Goal: Check status

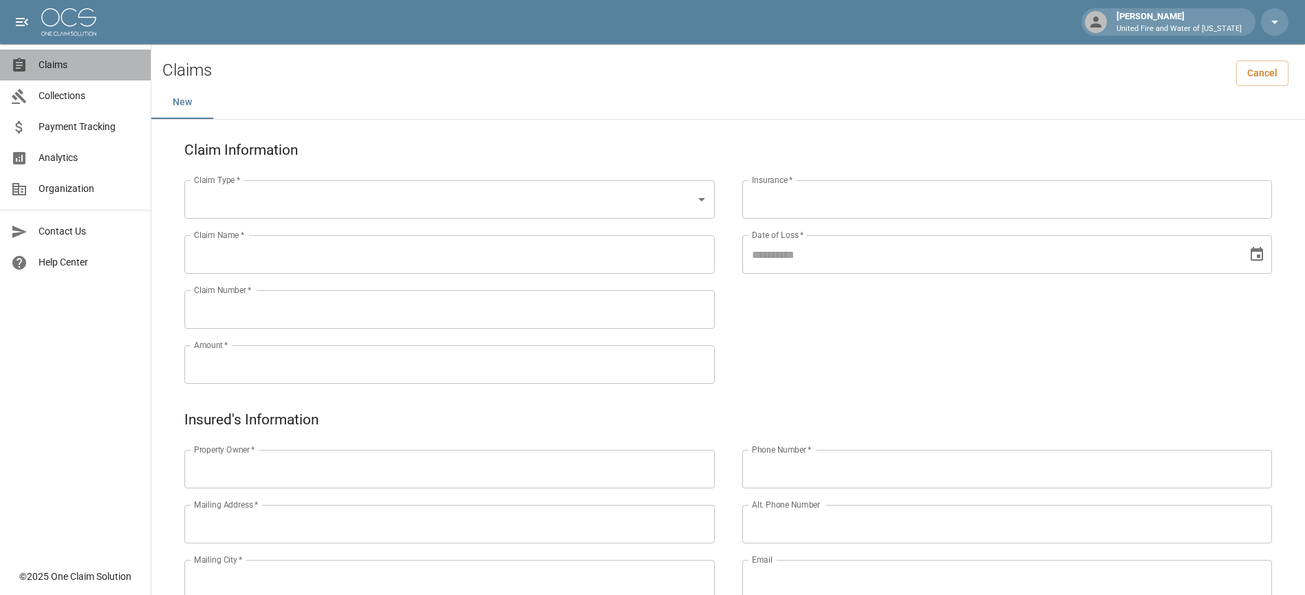
click at [96, 74] on link "Claims" at bounding box center [75, 65] width 151 height 31
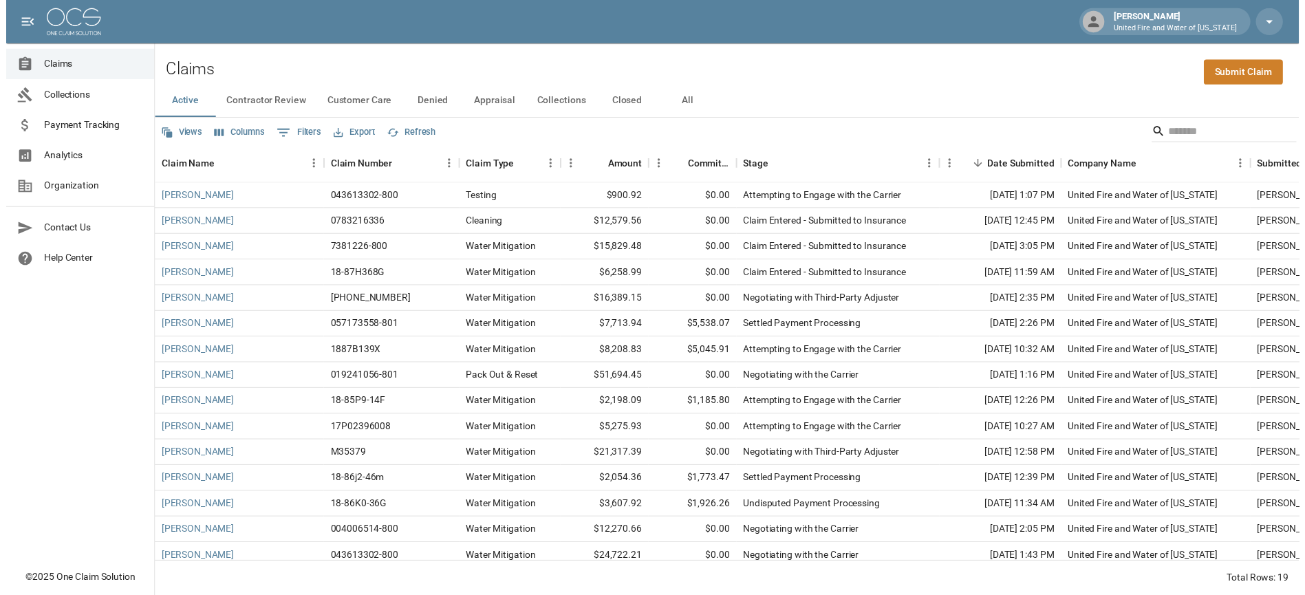
scroll to position [123, 0]
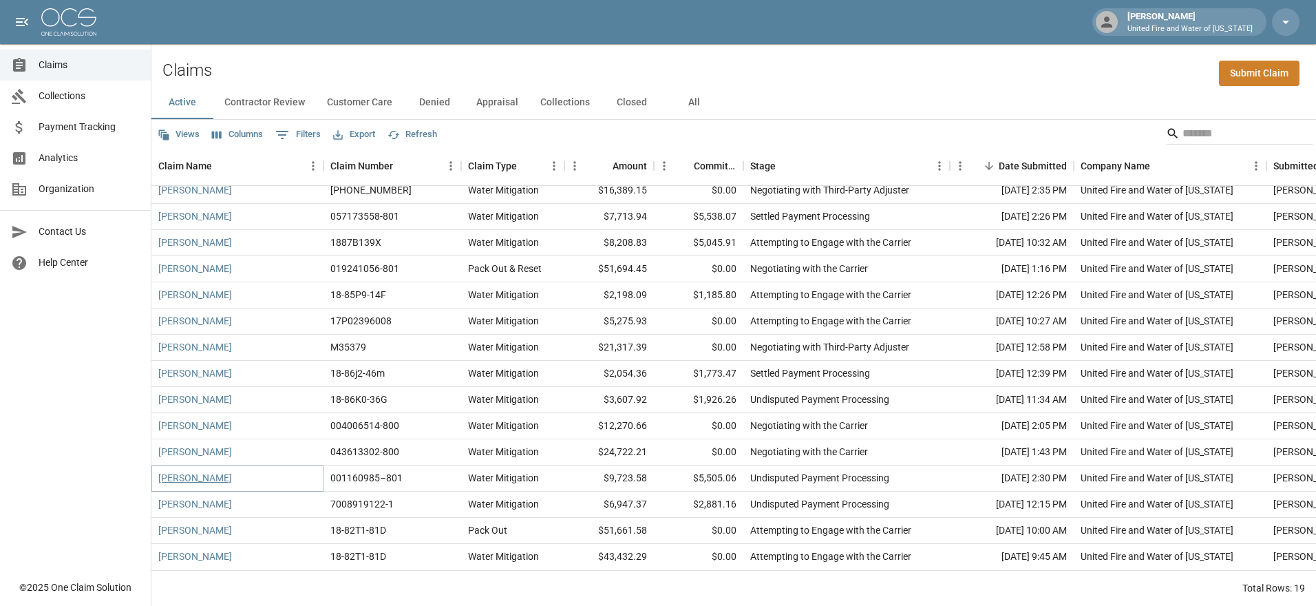
click at [175, 471] on link "[PERSON_NAME]" at bounding box center [195, 478] width 74 height 14
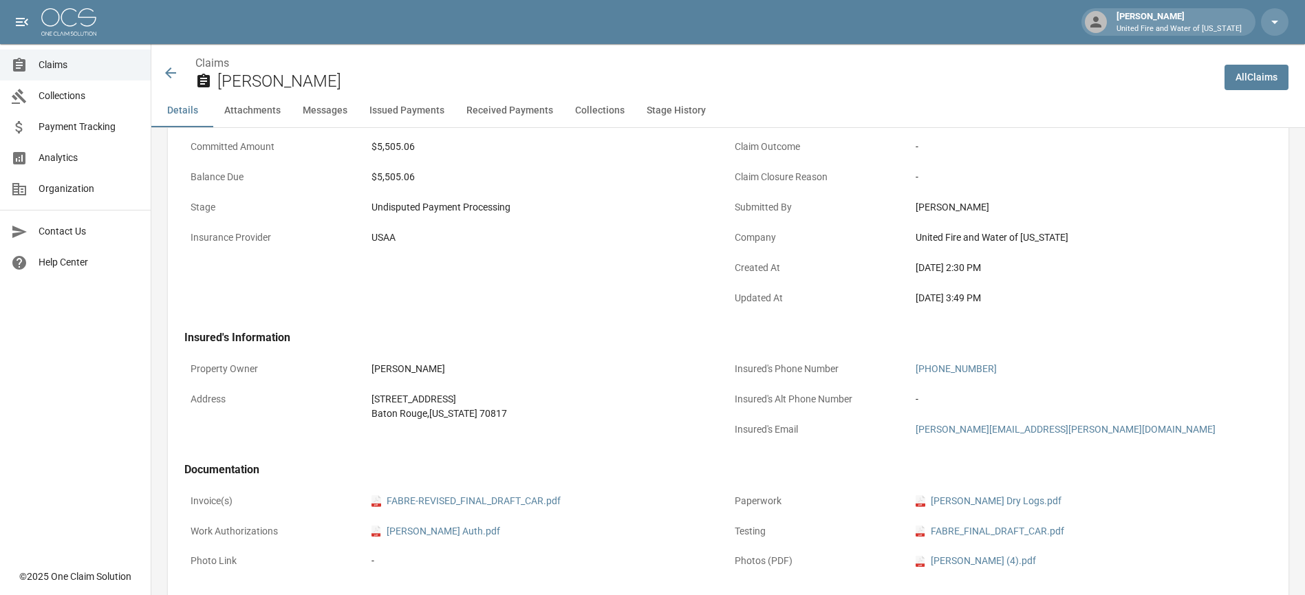
scroll to position [138, 0]
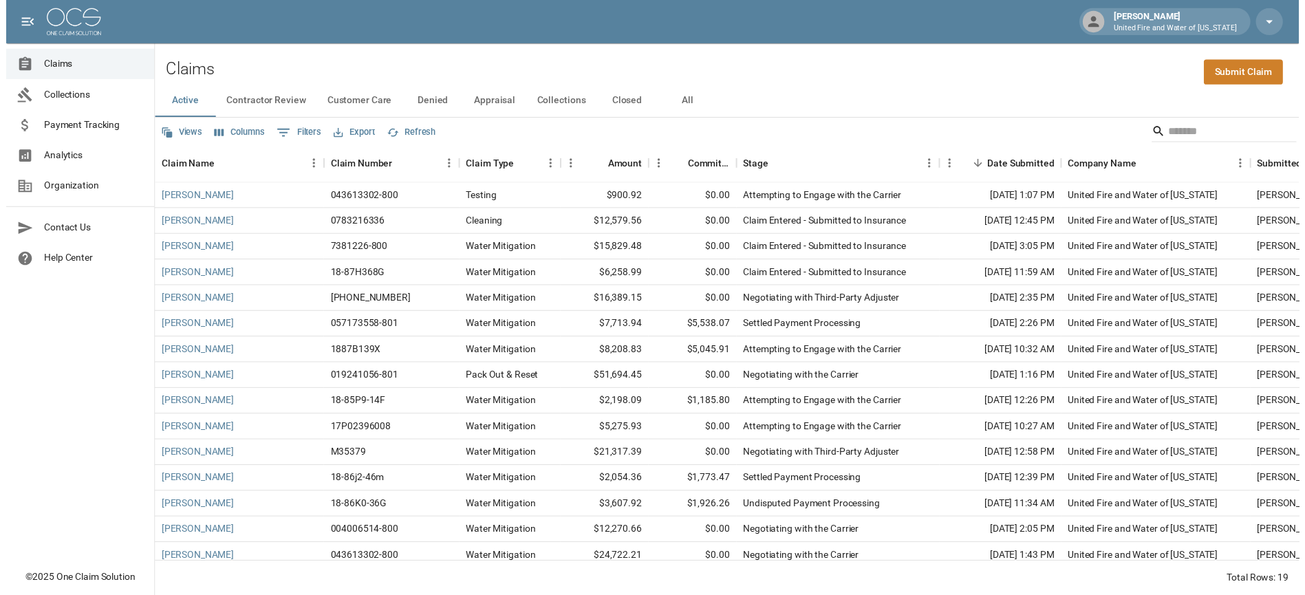
scroll to position [123, 0]
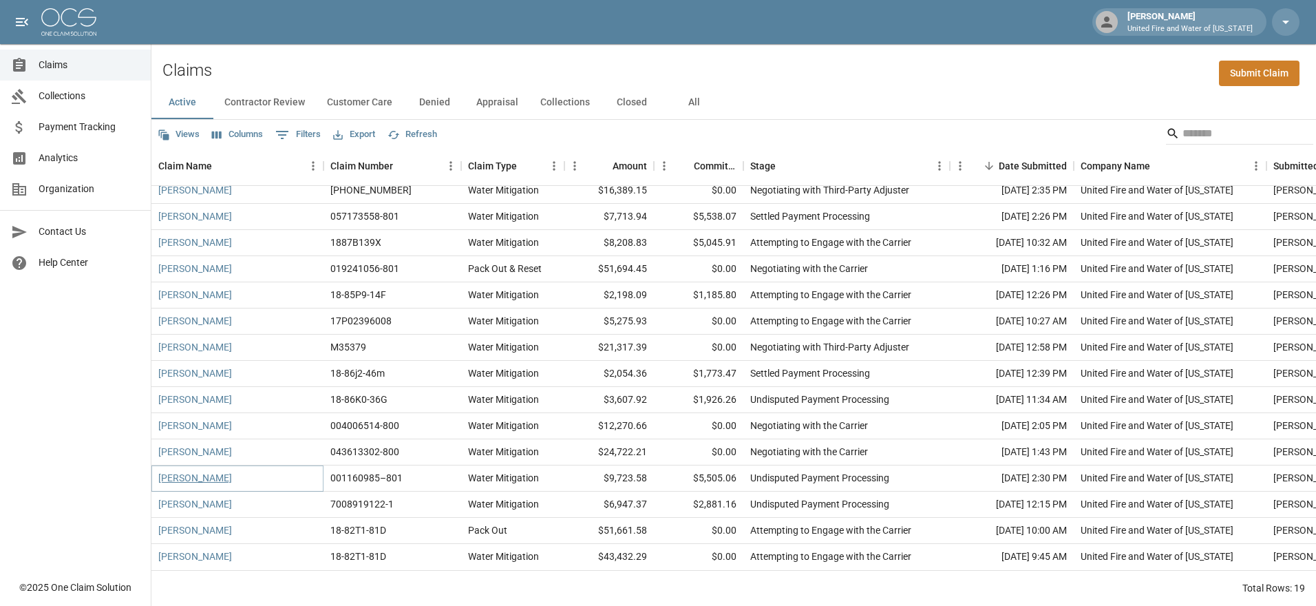
click at [181, 471] on link "[PERSON_NAME]" at bounding box center [195, 478] width 74 height 14
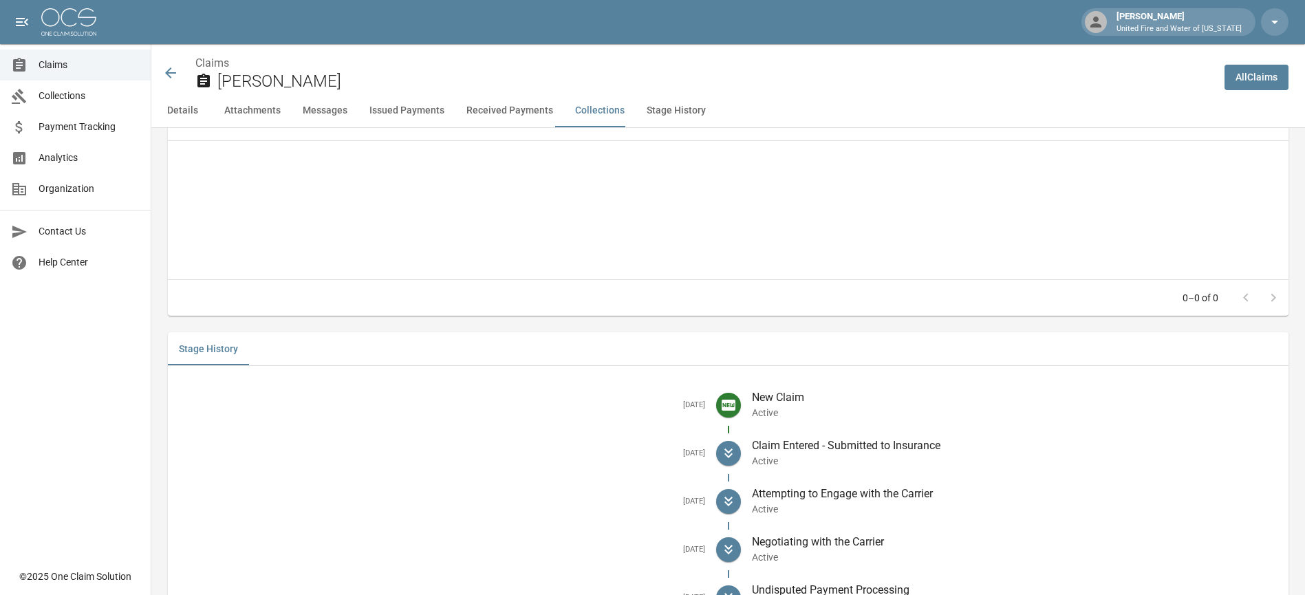
scroll to position [2346, 0]
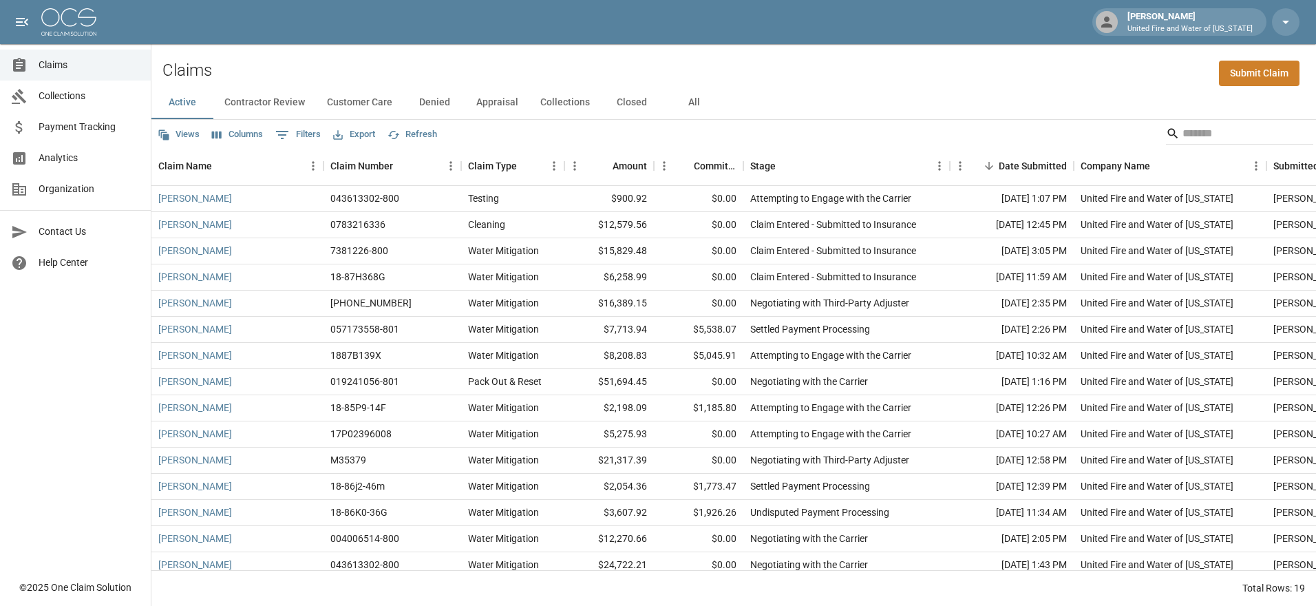
scroll to position [123, 0]
